Goal: Task Accomplishment & Management: Complete application form

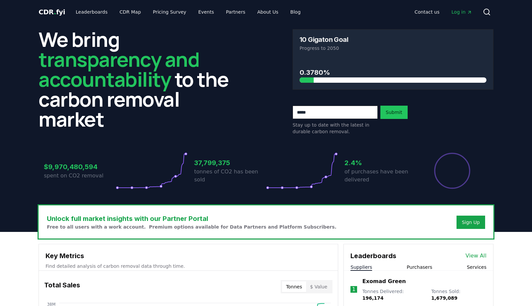
click at [466, 10] on span "Log in" at bounding box center [462, 12] width 21 height 7
click at [467, 13] on icon "Main" at bounding box center [469, 12] width 5 height 5
click at [477, 219] on div "Sign Up" at bounding box center [471, 222] width 18 height 7
click at [461, 15] on span "Log in" at bounding box center [462, 12] width 21 height 7
